Goal: Information Seeking & Learning: Stay updated

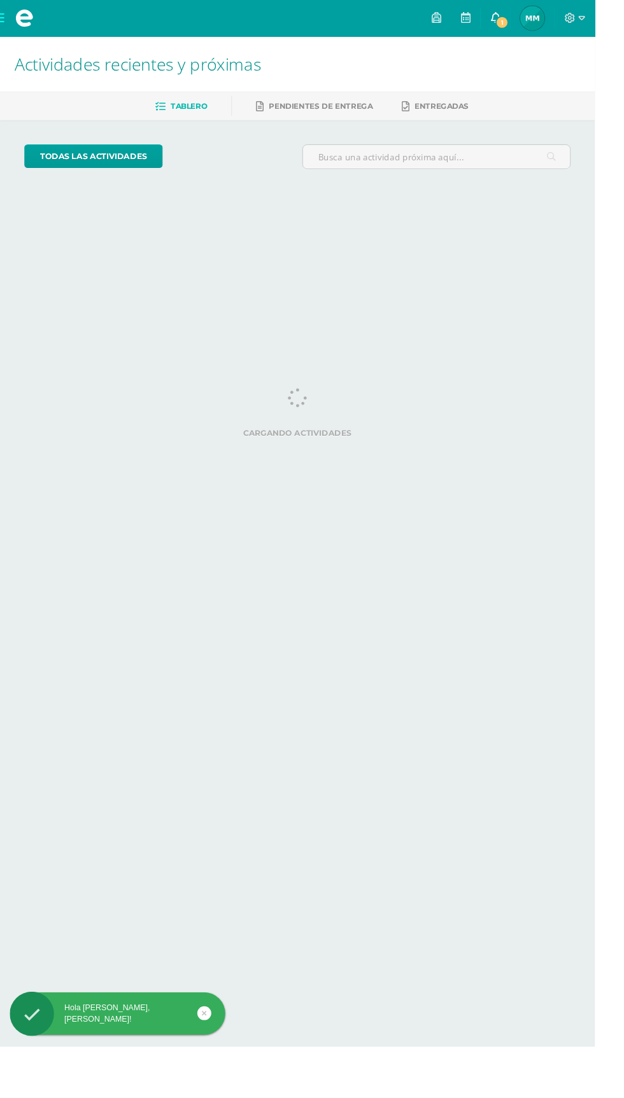
click at [524, 18] on icon at bounding box center [519, 18] width 10 height 11
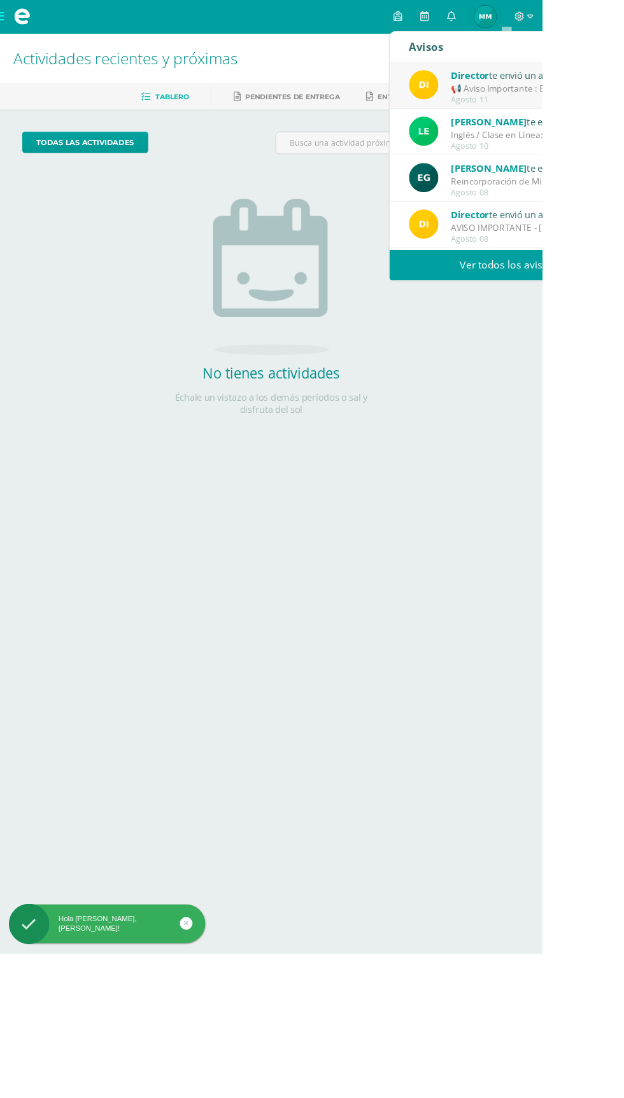
click at [623, 85] on div "Director te envió un aviso" at bounding box center [607, 86] width 177 height 17
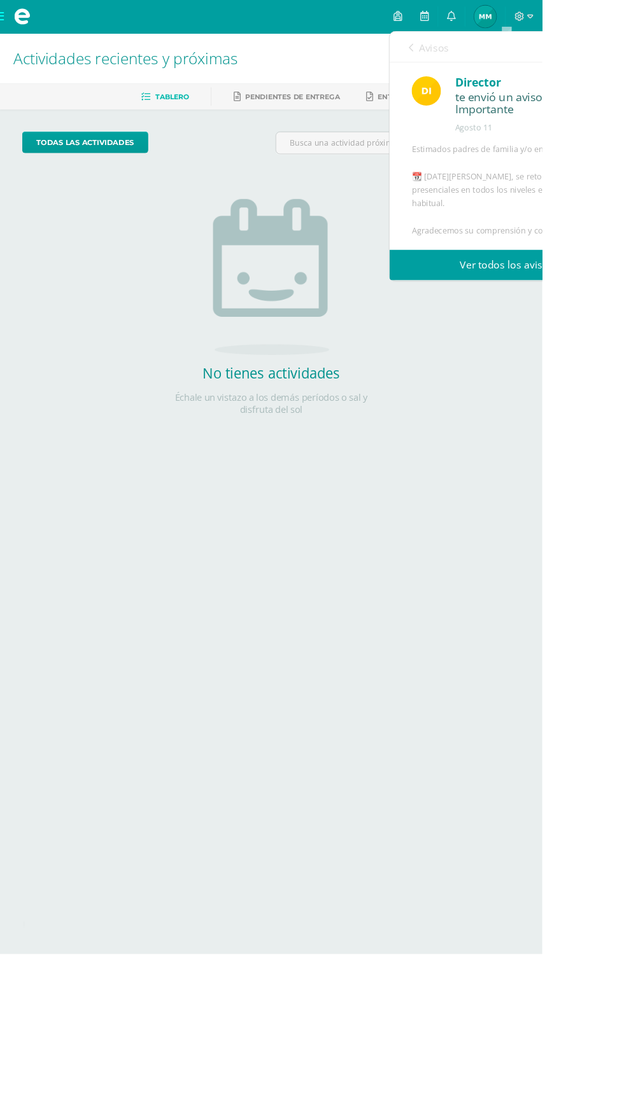
click at [597, 306] on link "Ver todos los avisos" at bounding box center [582, 305] width 269 height 35
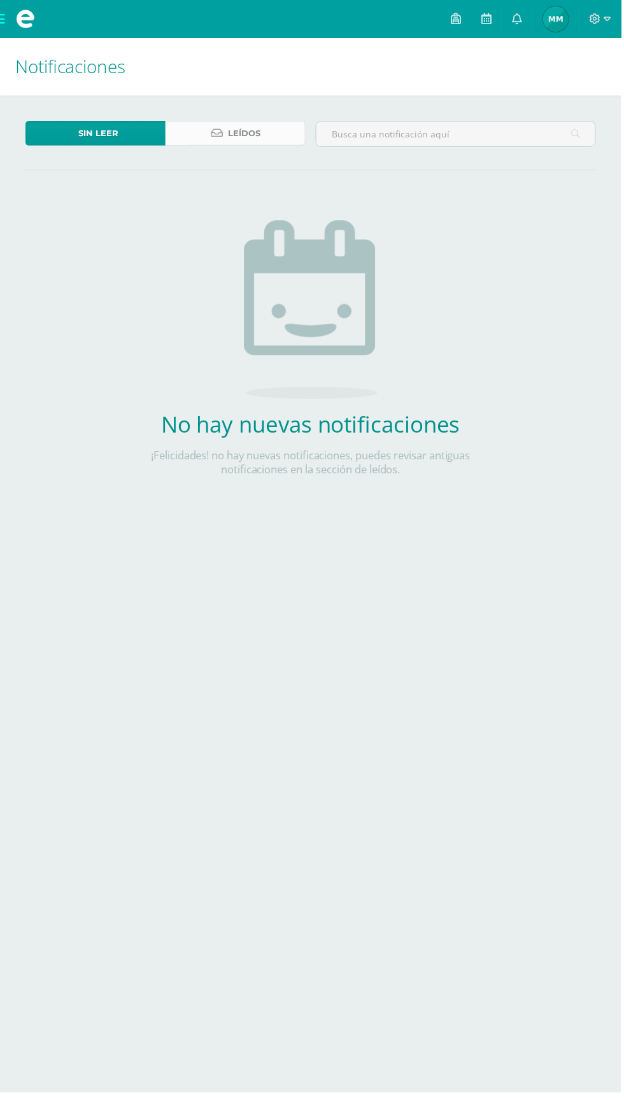
click at [260, 128] on span "Leídos" at bounding box center [245, 134] width 32 height 24
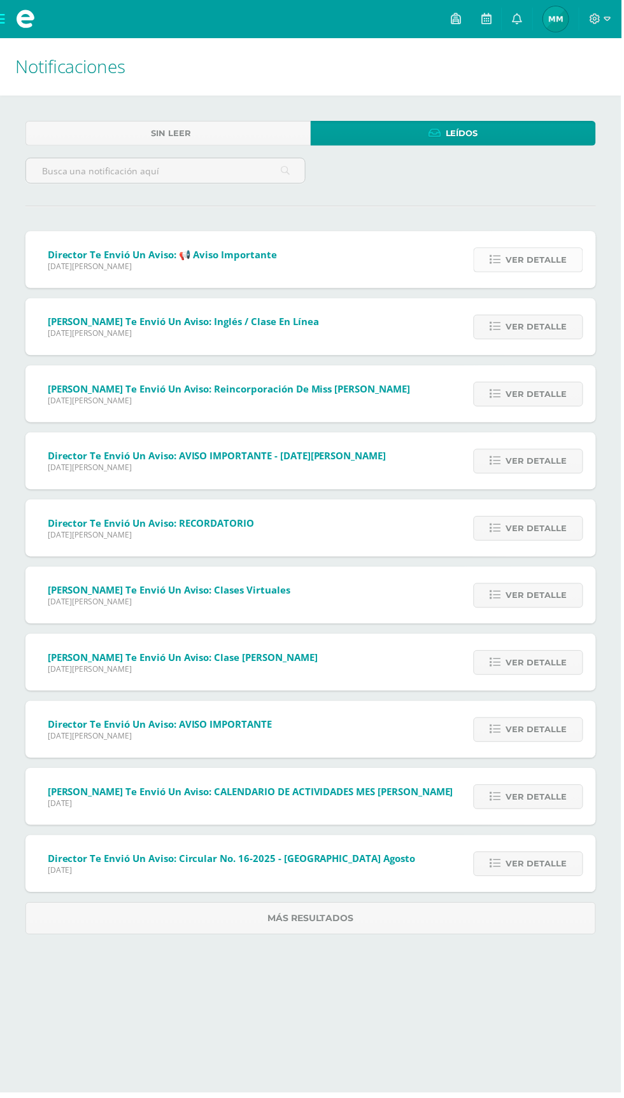
click at [556, 254] on span "Ver detalle" at bounding box center [538, 261] width 61 height 24
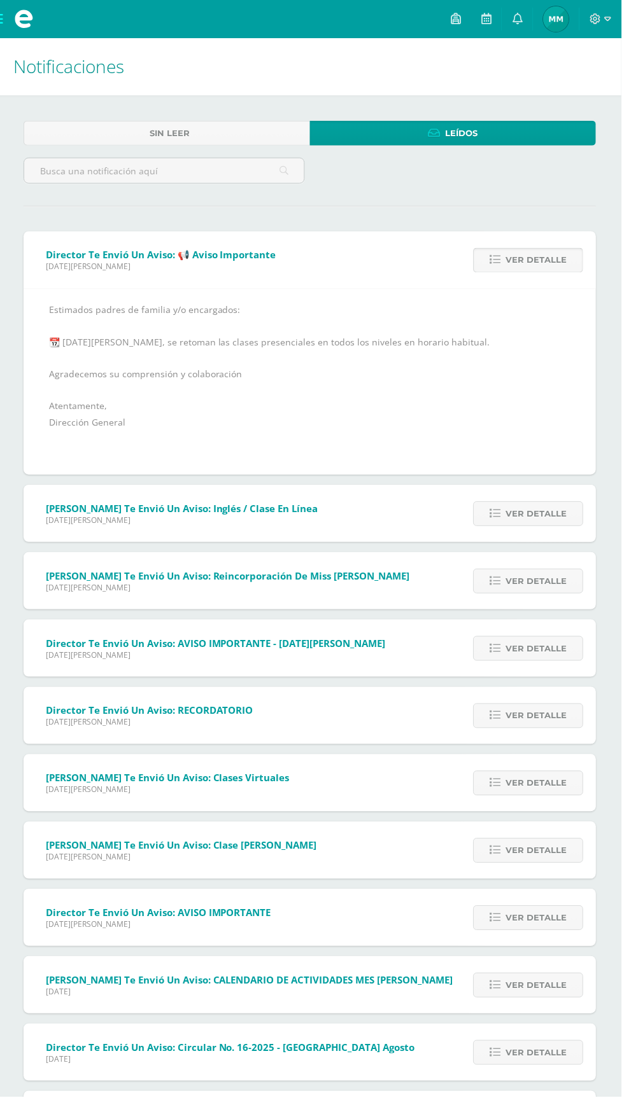
scroll to position [1, 0]
click at [603, 18] on icon at bounding box center [597, 18] width 11 height 11
click at [571, 92] on span "Cerrar sesión" at bounding box center [573, 87] width 57 height 12
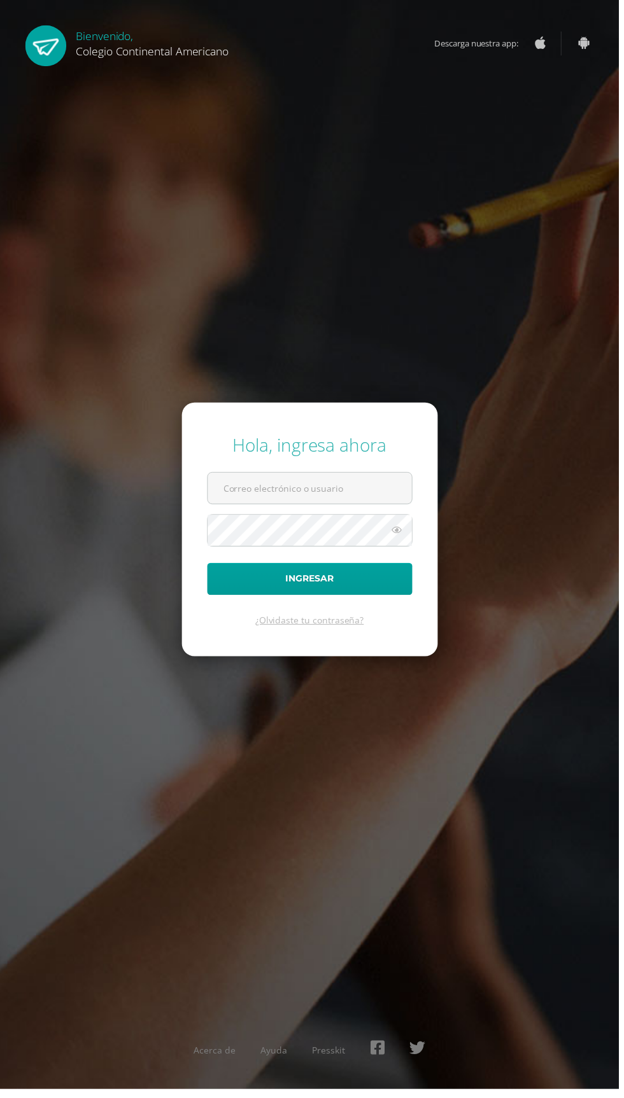
scroll to position [52, 0]
